Goal: Task Accomplishment & Management: Use online tool/utility

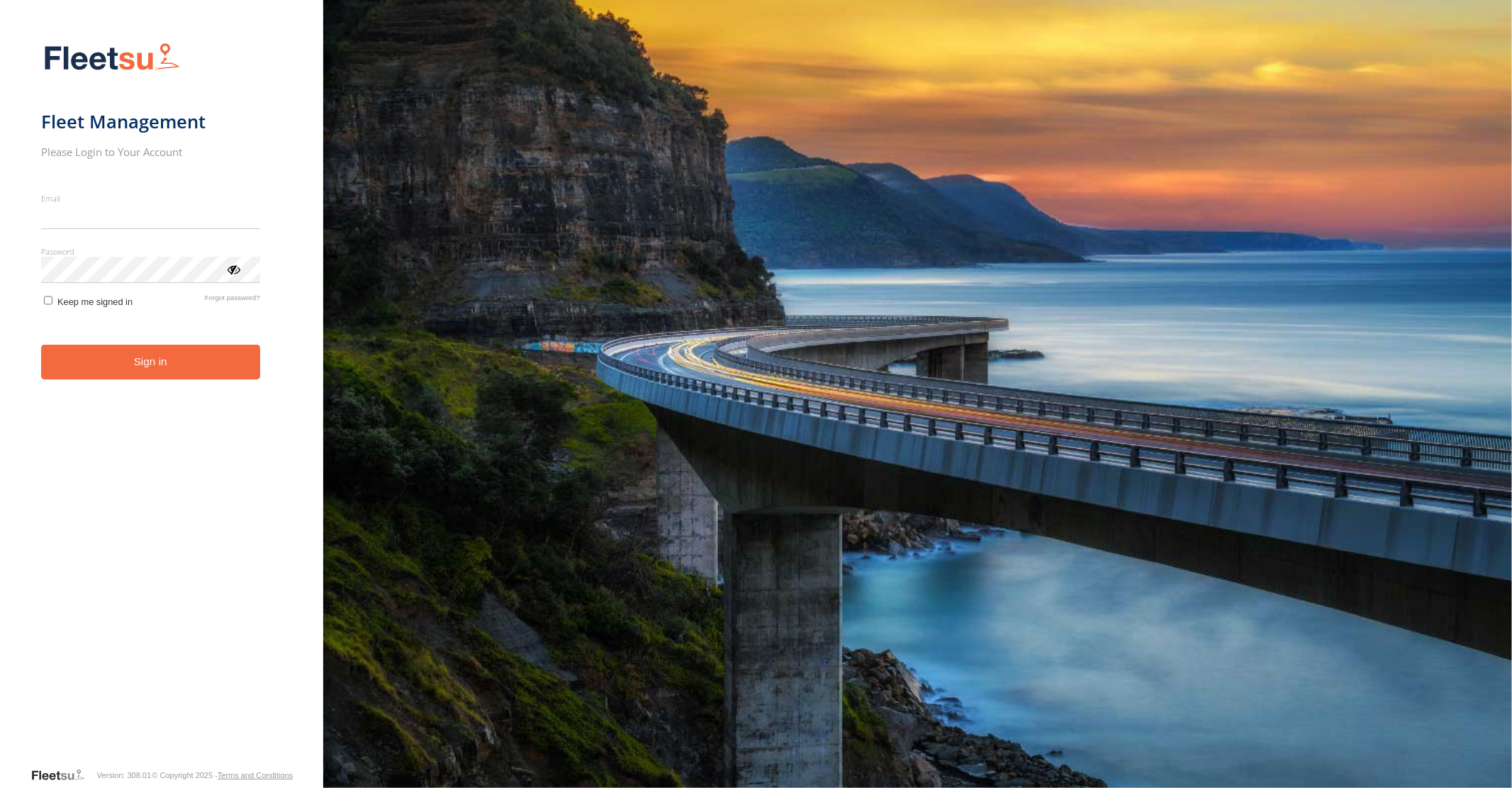
type input "**********"
click at [162, 373] on button "Sign in" at bounding box center [151, 362] width 219 height 35
click at [155, 357] on button "Sign in" at bounding box center [151, 362] width 219 height 35
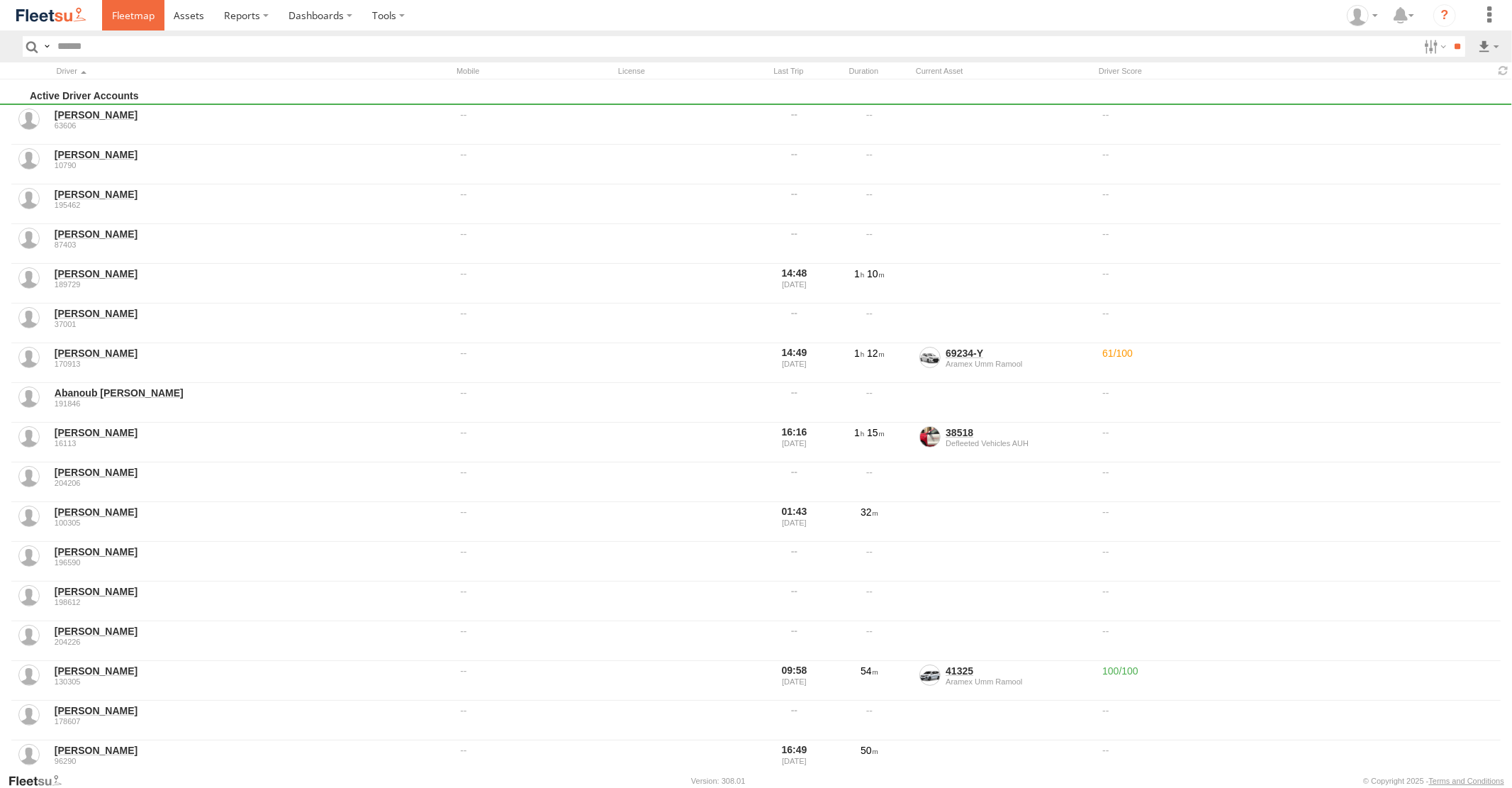
click at [135, 17] on span at bounding box center [133, 15] width 43 height 13
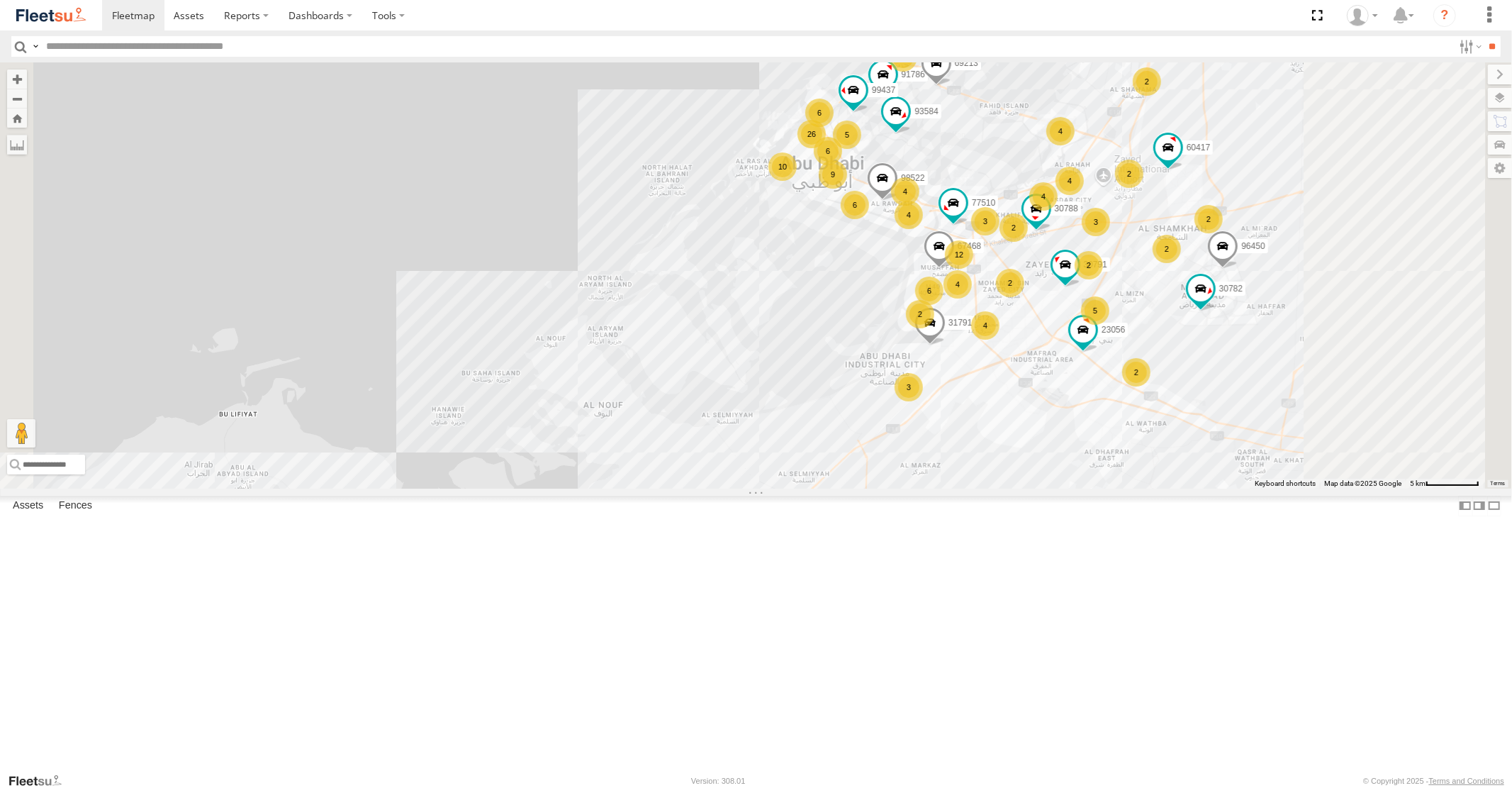
drag, startPoint x: 1200, startPoint y: 280, endPoint x: 1082, endPoint y: 324, distance: 125.9
click at [1082, 324] on div "30427 93598 33970 87841 46190 30426 93664 88129 93586-auh 73405 /R 93580 93591 …" at bounding box center [756, 275] width 1512 height 425
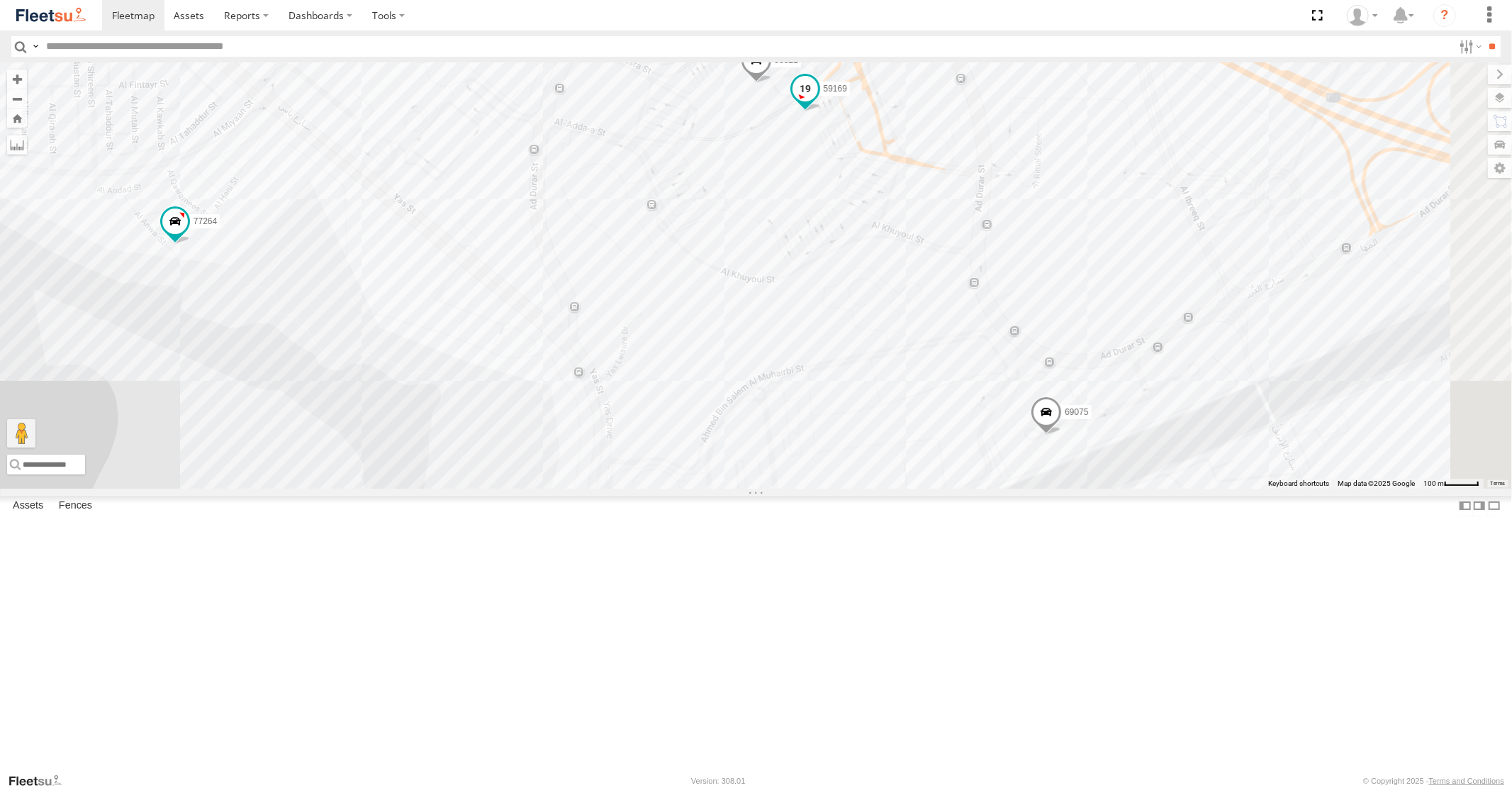
click at [817, 102] on span at bounding box center [804, 89] width 25 height 25
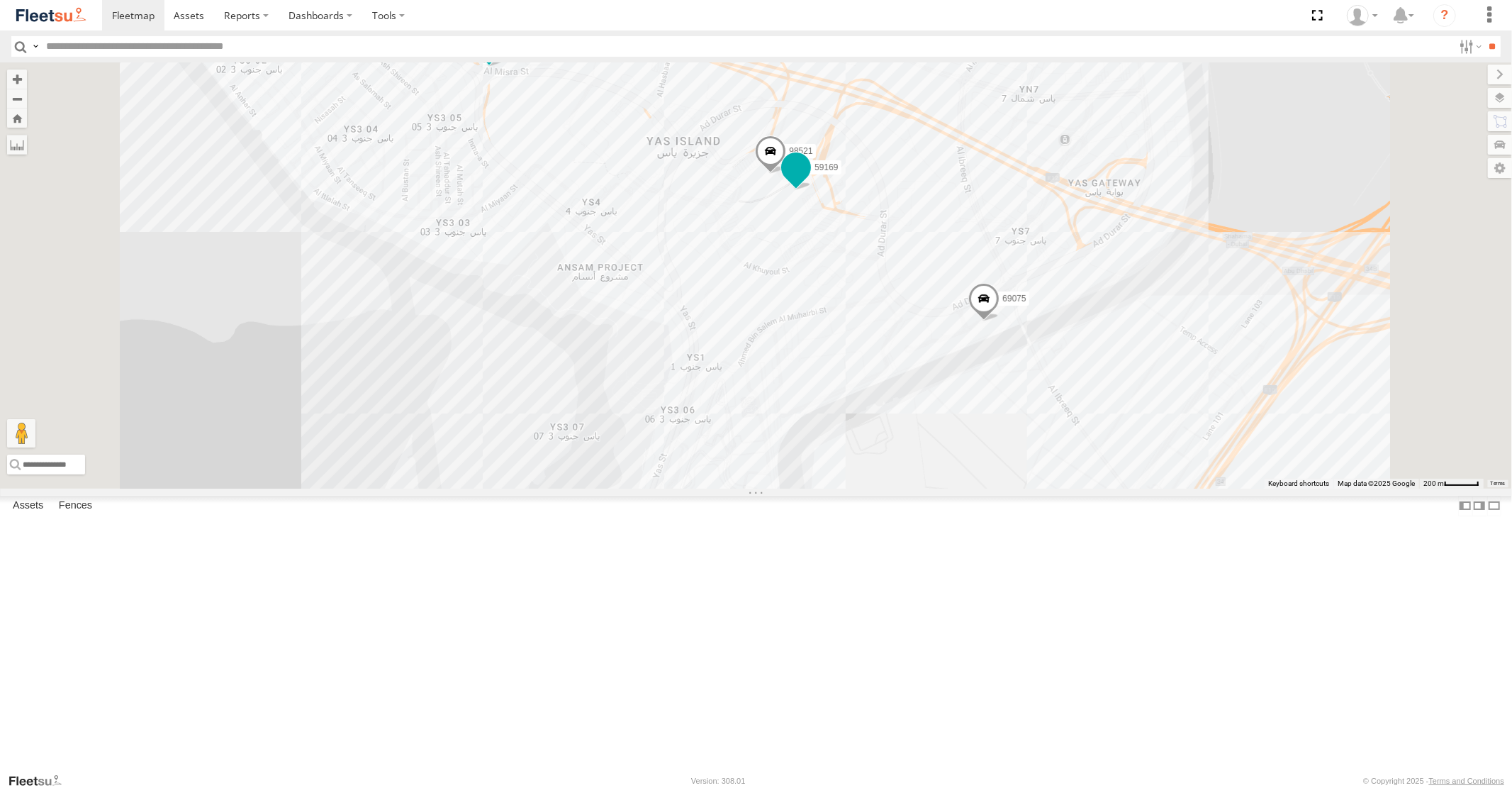
click at [809, 180] on span at bounding box center [796, 167] width 25 height 25
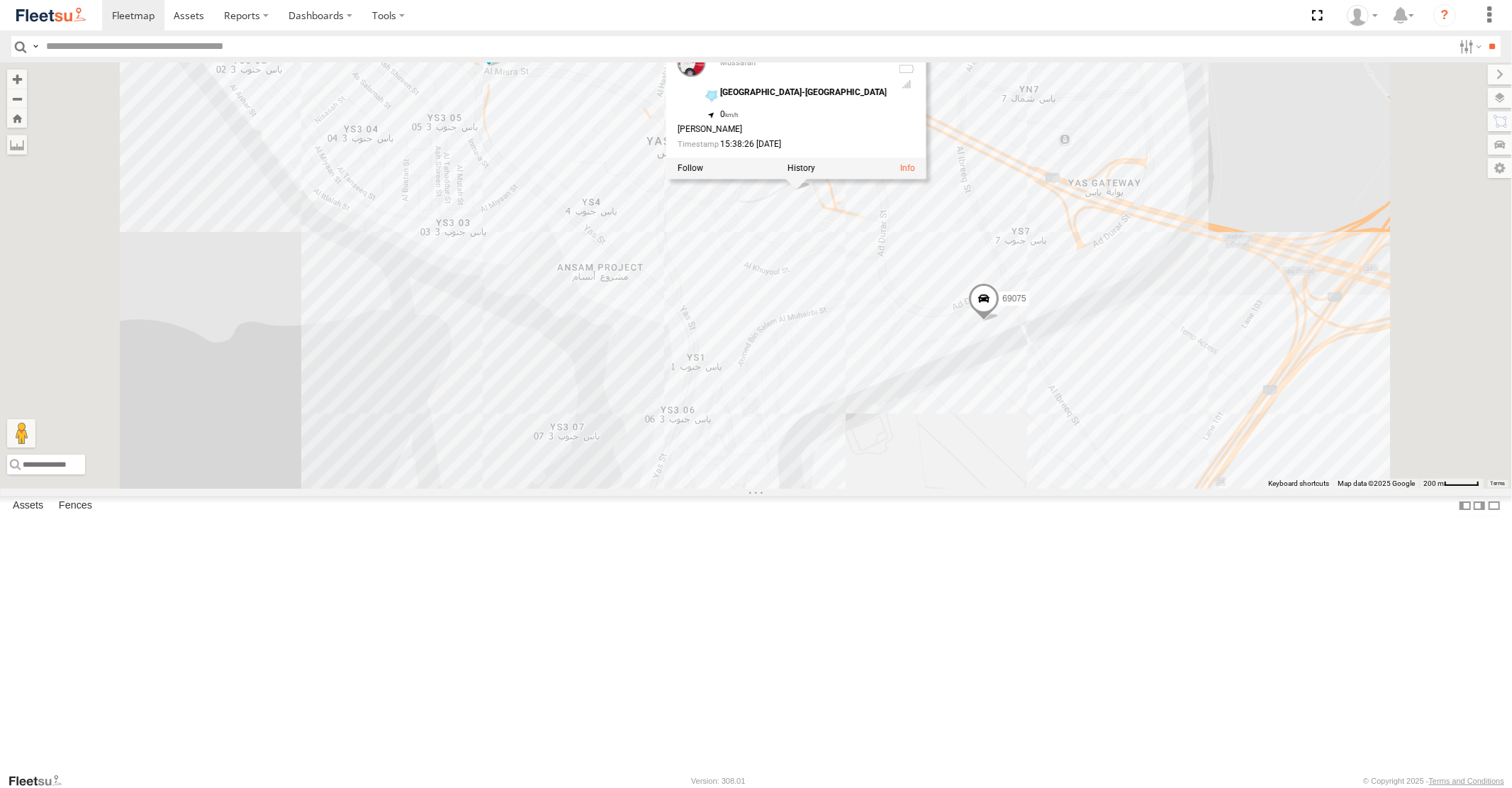
click at [995, 387] on div "98521 77264 59169 69075 43651 59169 [GEOGRAPHIC_DATA]-Mall 24.48947 , 54.61004 …" at bounding box center [756, 275] width 1512 height 425
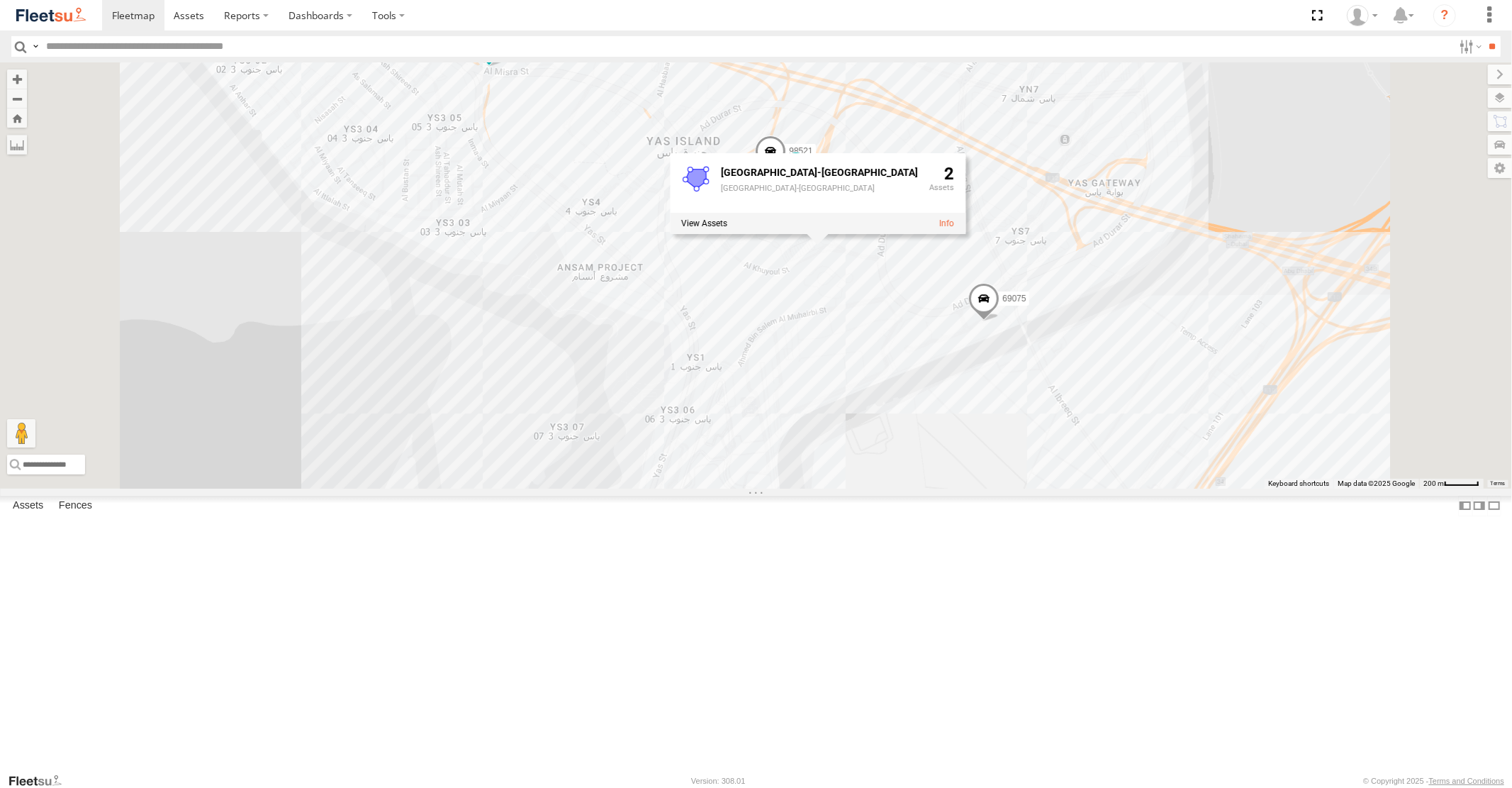
click at [1264, 488] on div "98521 77264 59169 69075 43651 [GEOGRAPHIC_DATA]-[GEOGRAPHIC_DATA]-Mall 2" at bounding box center [756, 275] width 1512 height 425
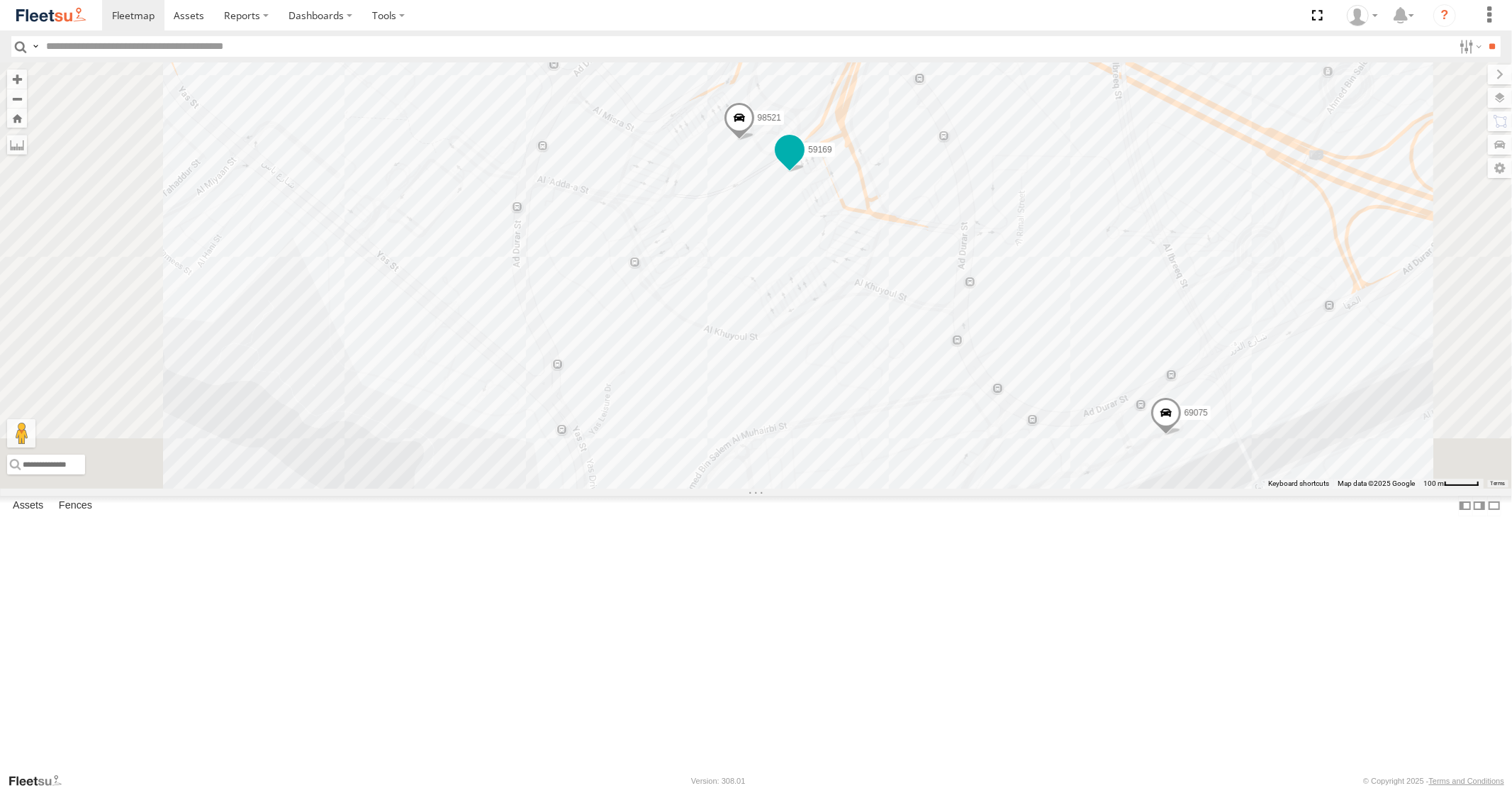
click at [803, 163] on span at bounding box center [789, 150] width 25 height 25
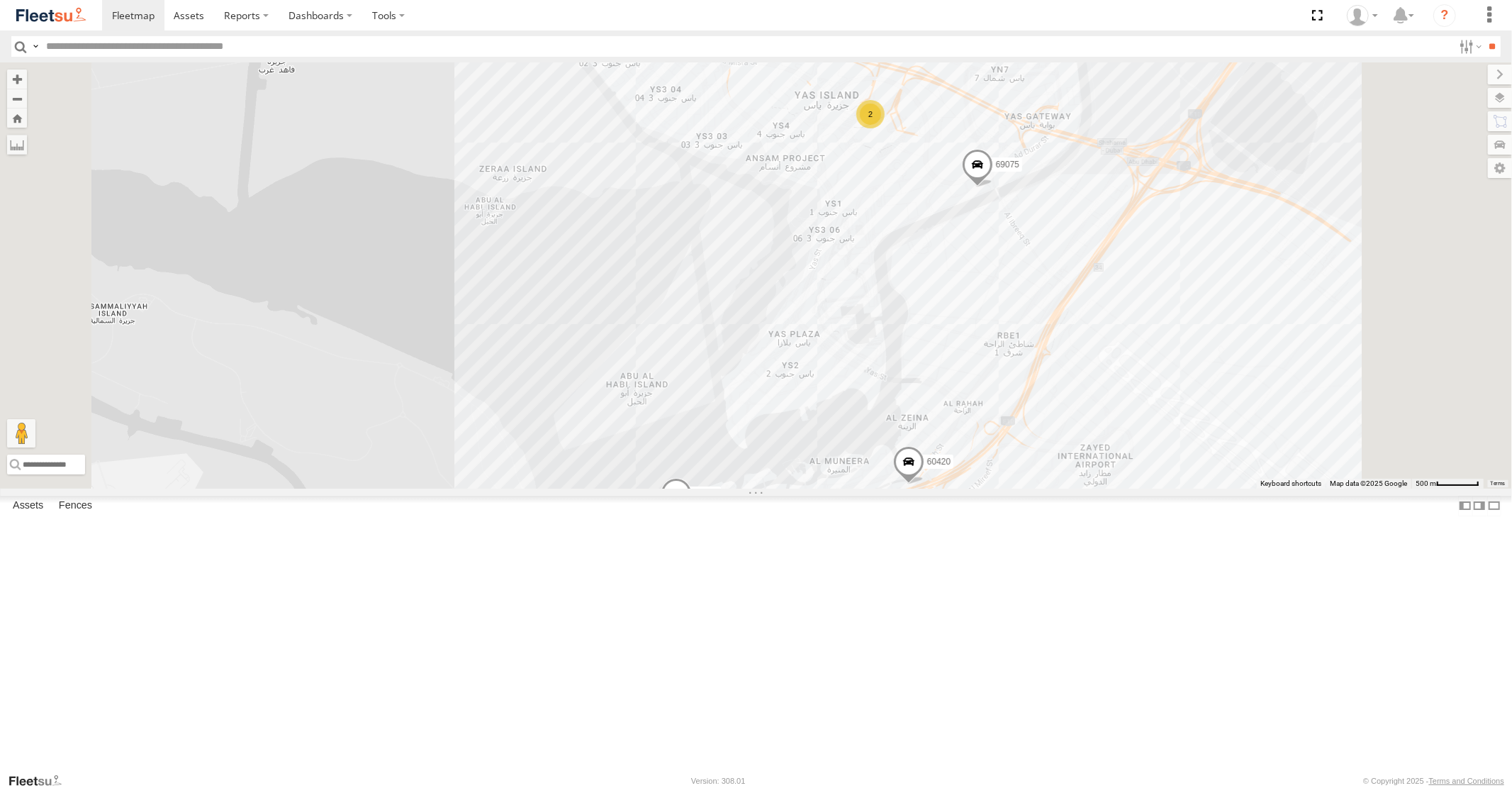
drag, startPoint x: 1357, startPoint y: 218, endPoint x: 819, endPoint y: 379, distance: 561.6
click at [912, 359] on div "77264 69075 43651 71023 76543 1749/new 2 60420 98519 43685" at bounding box center [756, 275] width 1512 height 425
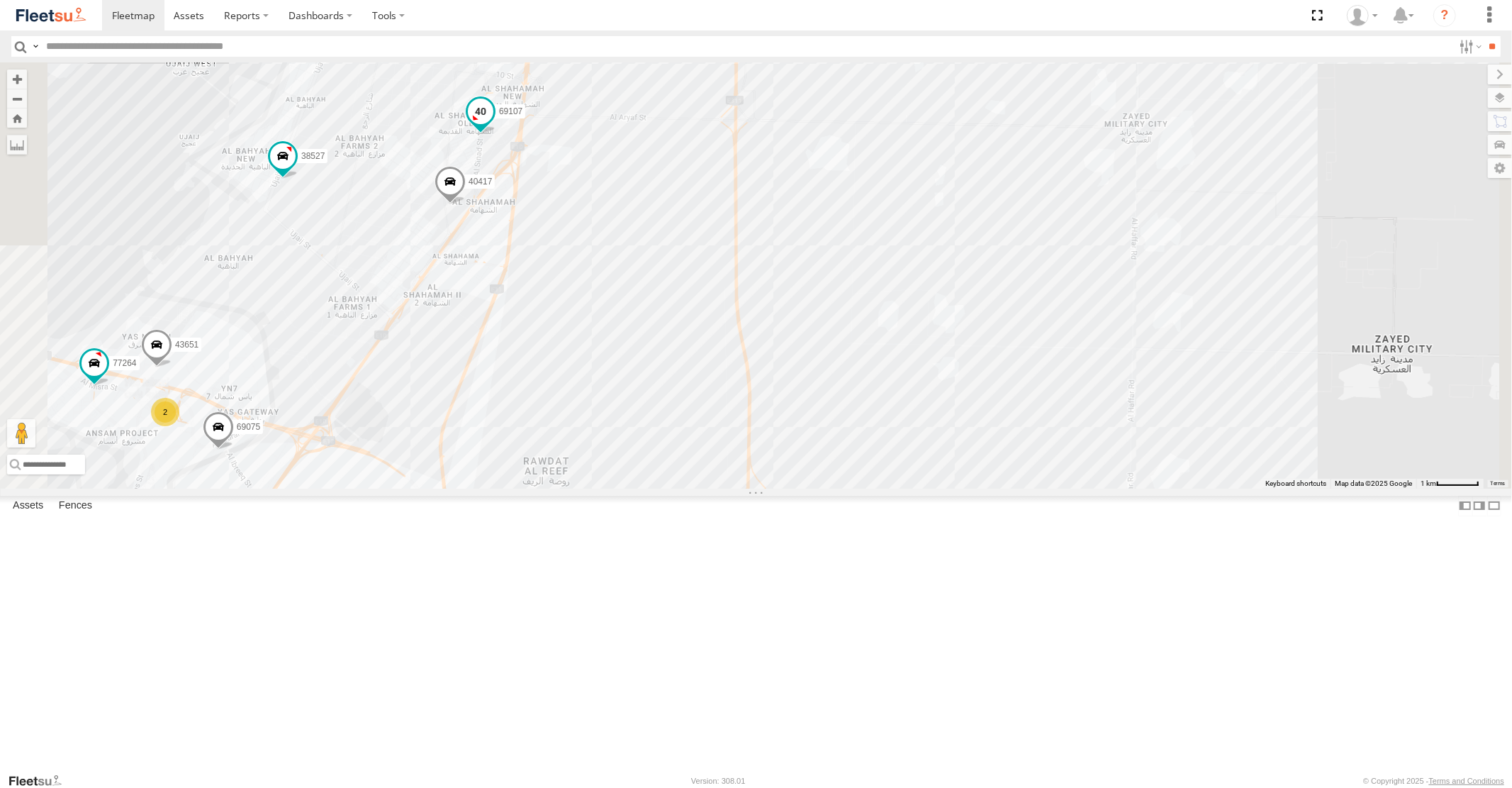
click at [493, 124] on span at bounding box center [480, 111] width 25 height 25
click at [466, 204] on span at bounding box center [450, 185] width 31 height 38
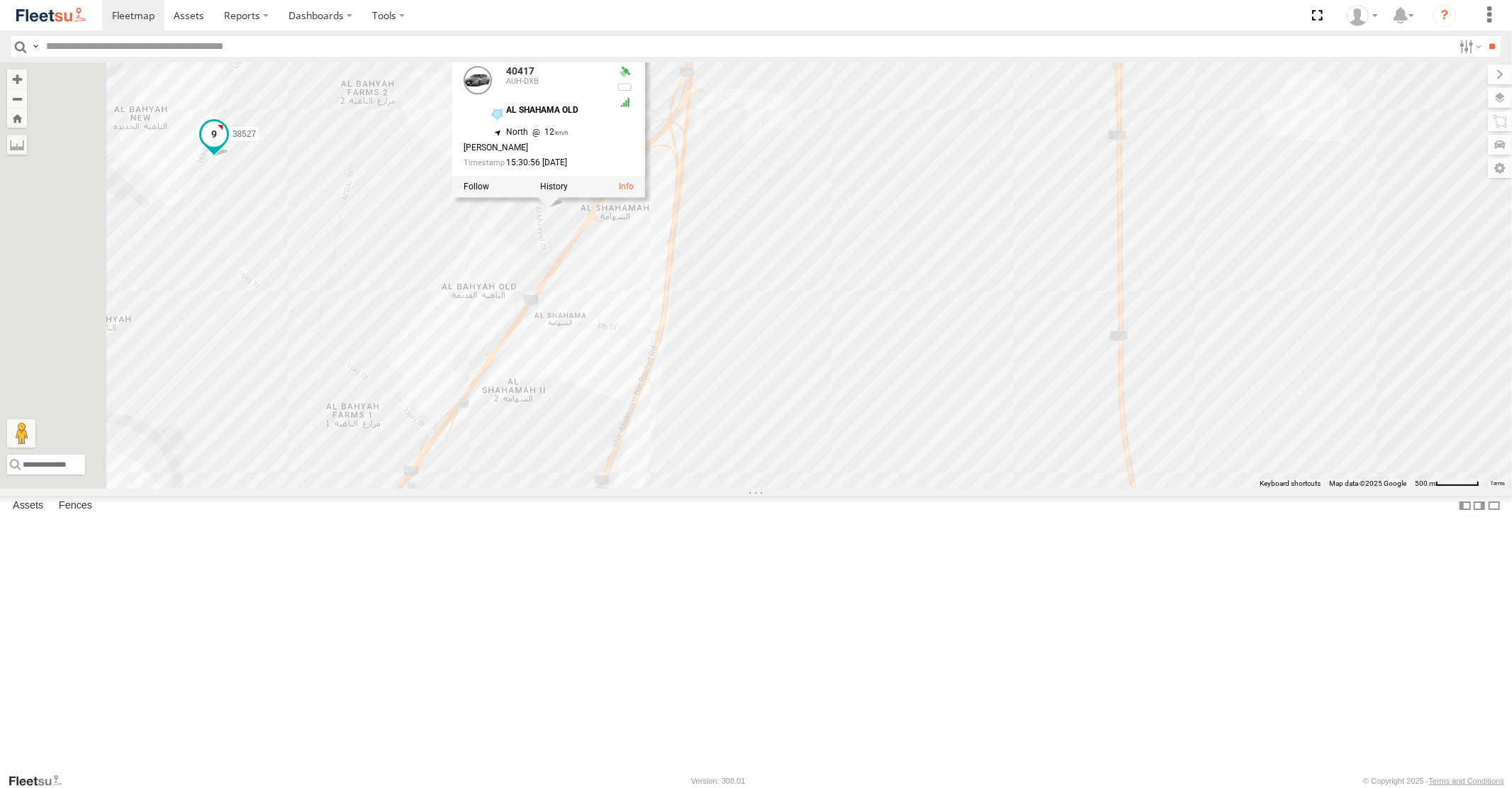
click at [226, 148] on span at bounding box center [213, 135] width 25 height 25
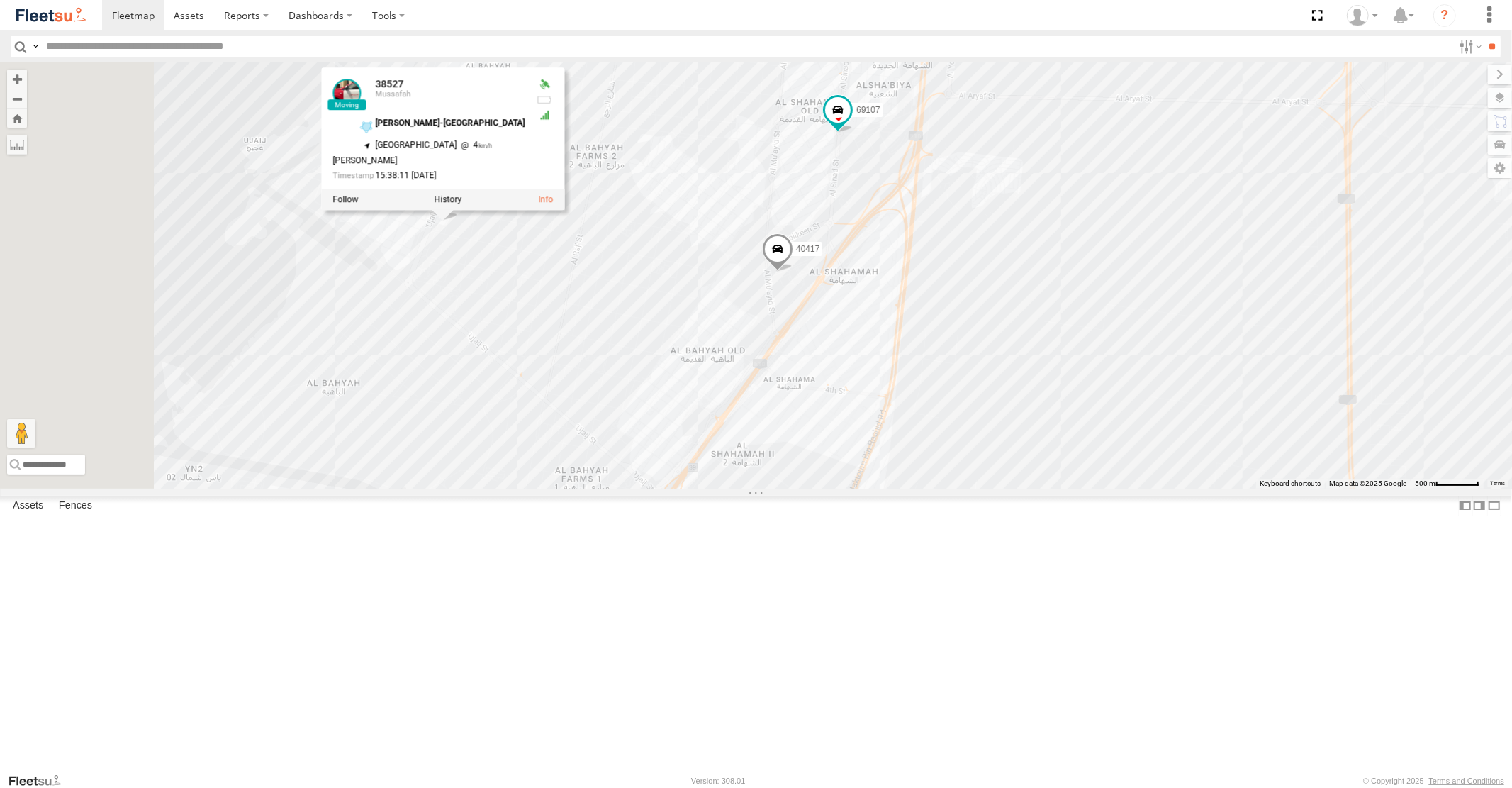
drag, startPoint x: 551, startPoint y: 298, endPoint x: 785, endPoint y: 366, distance: 243.7
click at [785, 366] on div "77264 69075 43651 43685 60417 69107 40417 38534 33970 30791 30794 45111 30789 3…" at bounding box center [756, 275] width 1512 height 425
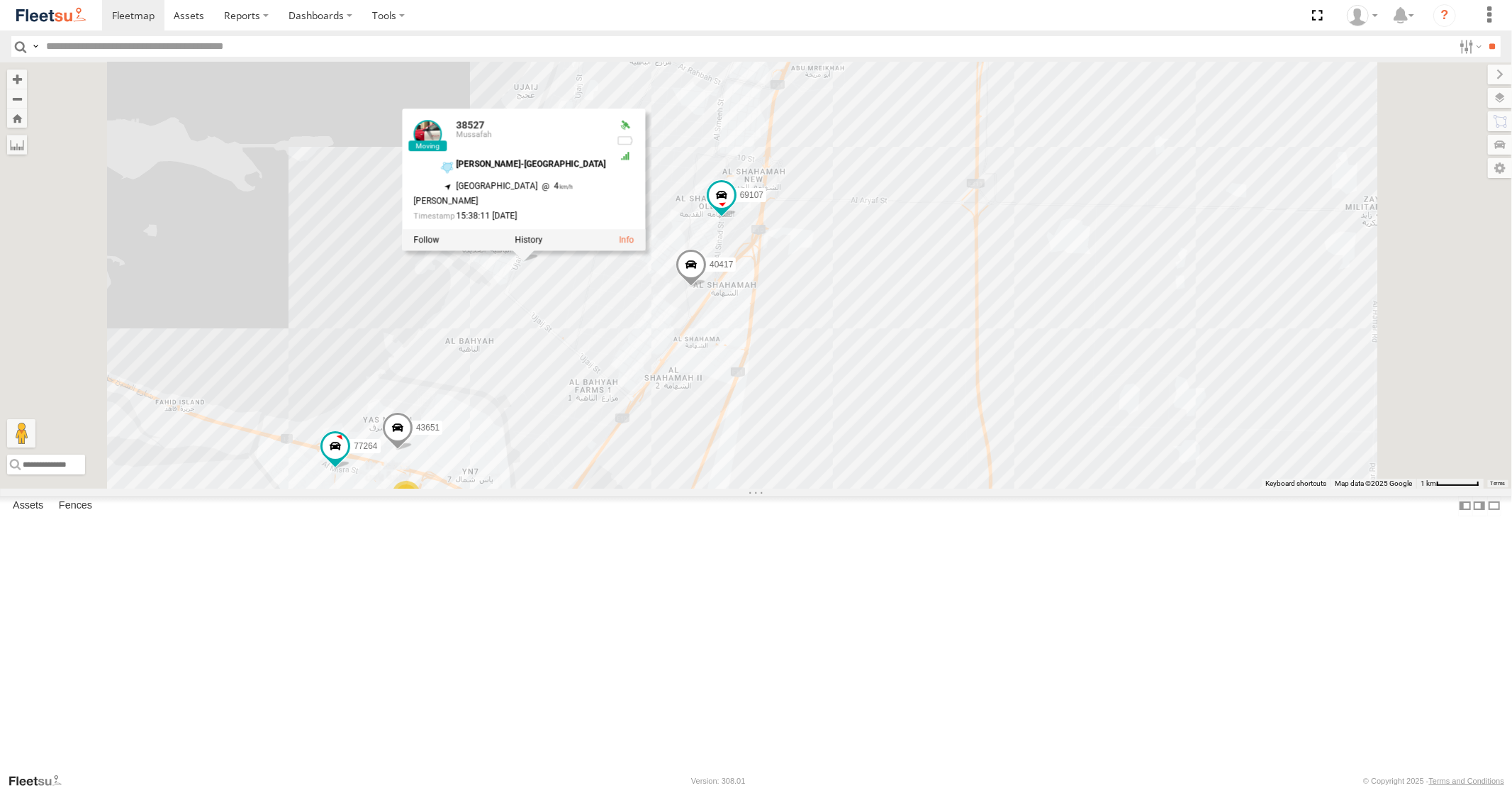
drag, startPoint x: 1138, startPoint y: 211, endPoint x: 1067, endPoint y: 414, distance: 215.1
click at [1075, 396] on div "77264 69075 43651 43685 60417 69107 40417 38534 33970 30791 30794 45111 30789 3…" at bounding box center [756, 275] width 1512 height 425
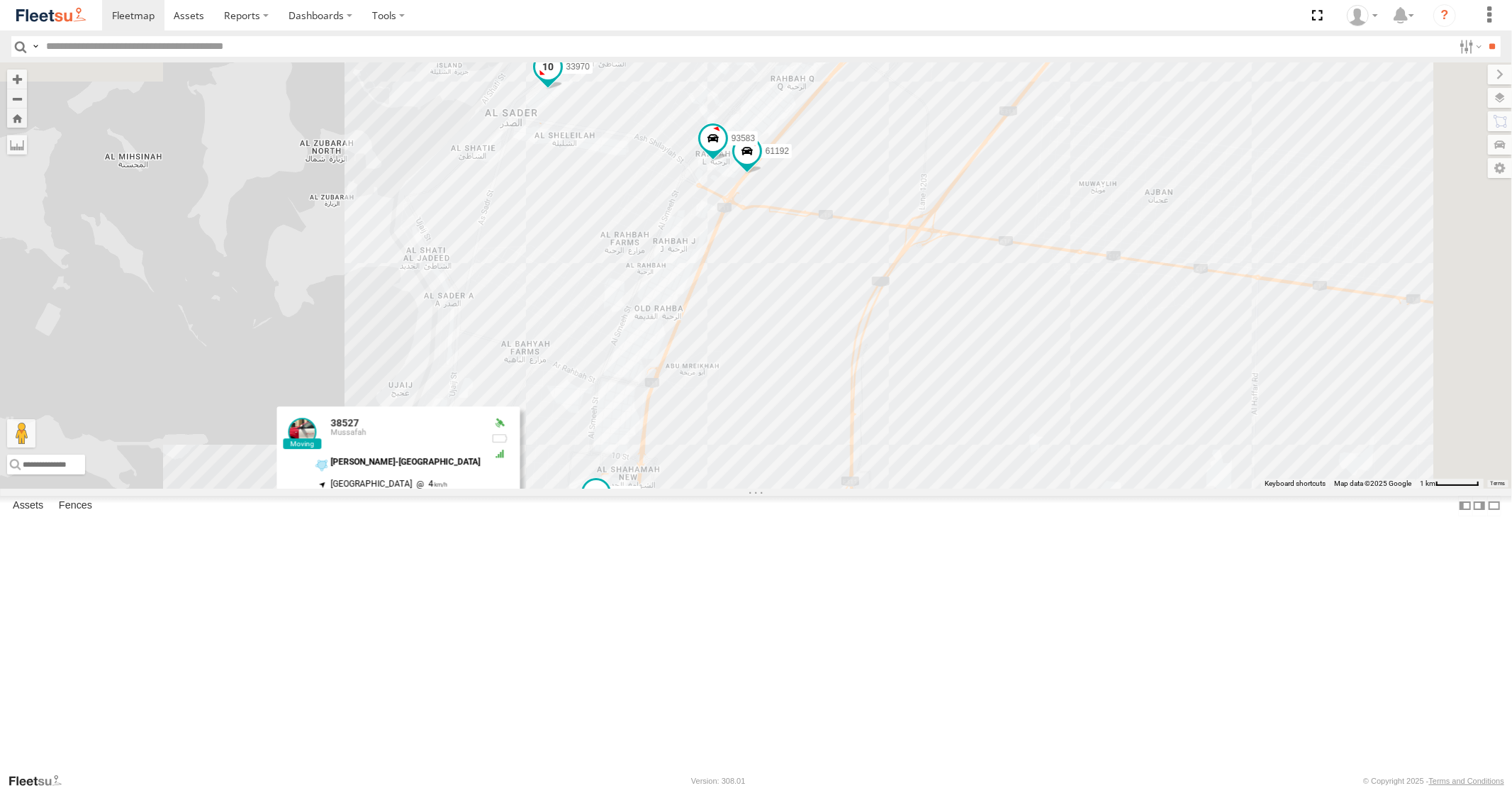
click at [560, 79] on span at bounding box center [547, 67] width 25 height 25
